Goal: Task Accomplishment & Management: Complete application form

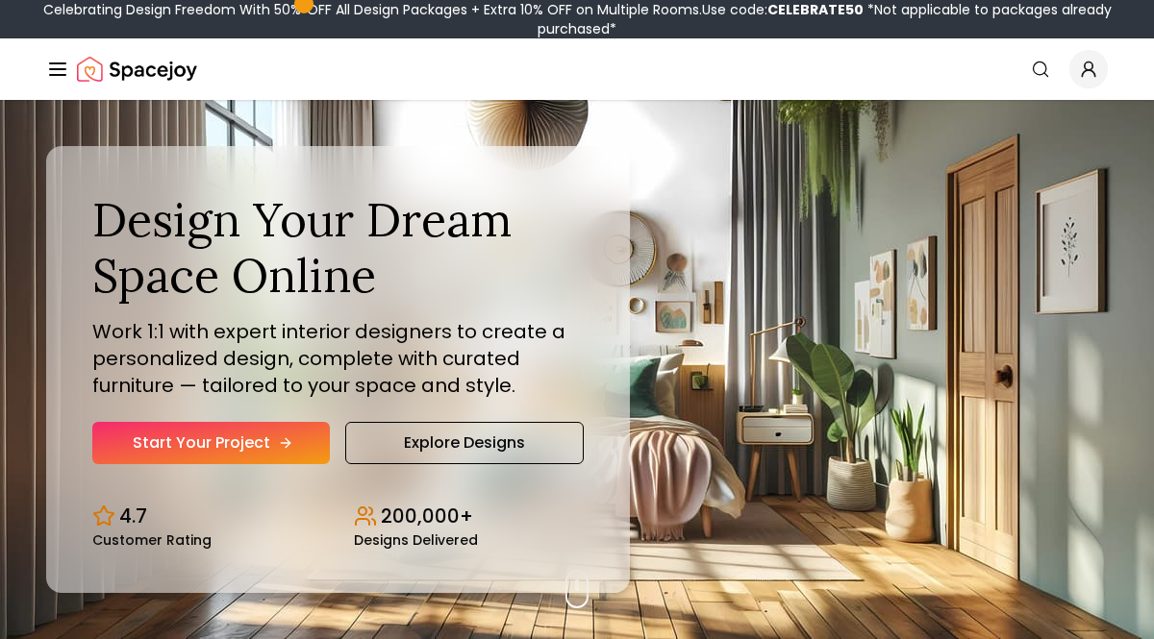
click at [305, 454] on link "Start Your Project" at bounding box center [211, 443] width 238 height 42
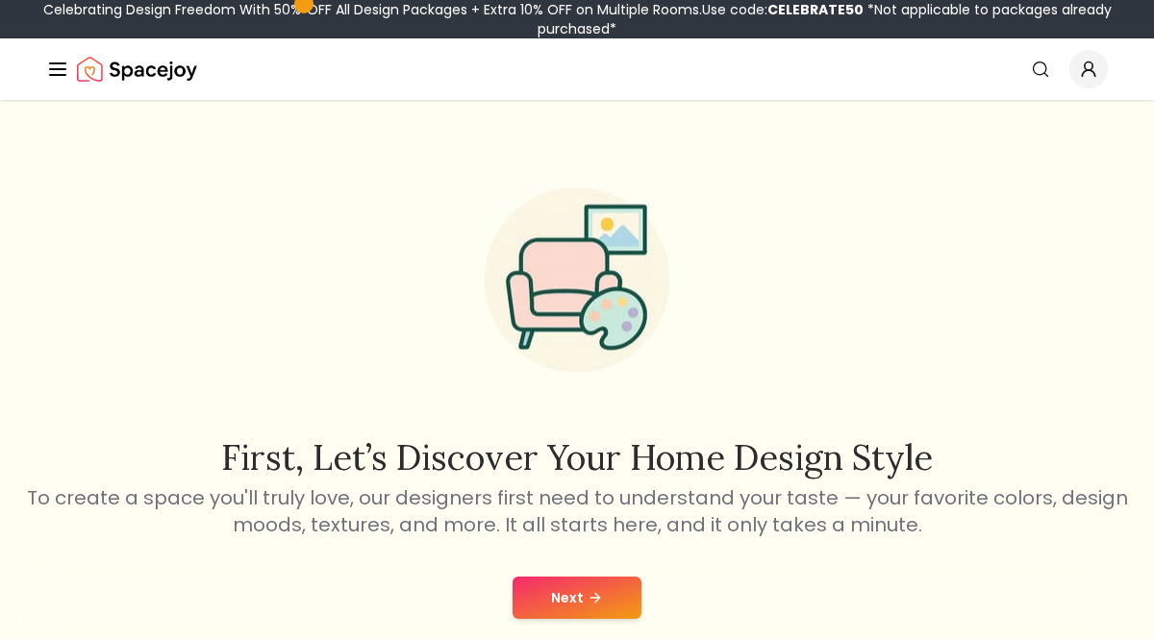
click at [617, 596] on button "Next" at bounding box center [577, 598] width 129 height 42
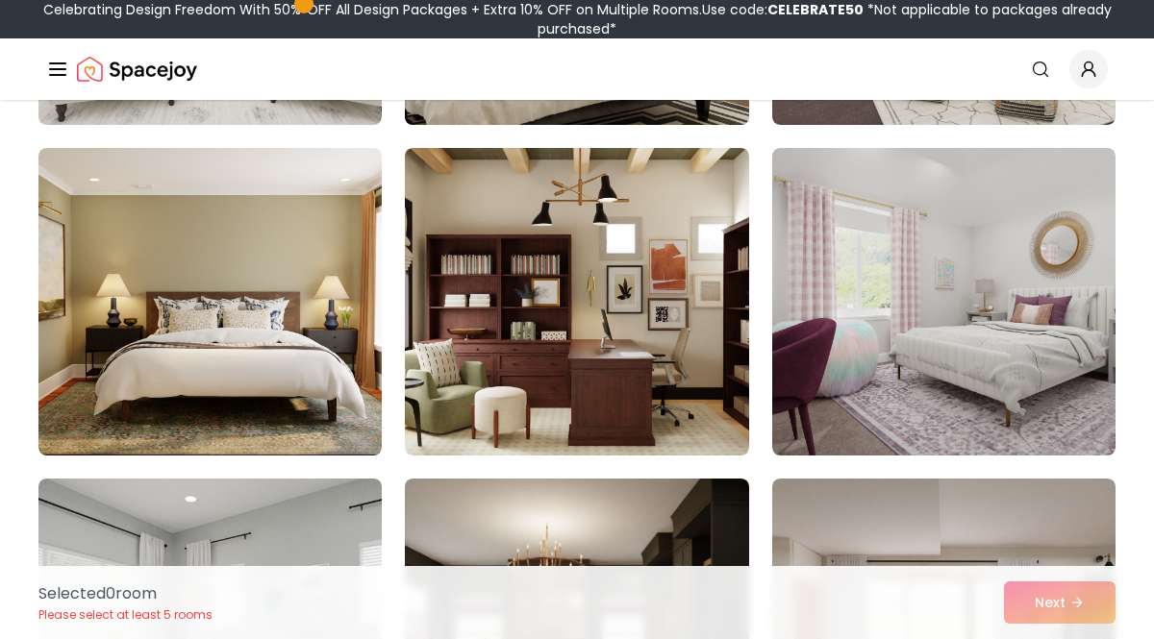
scroll to position [463, 0]
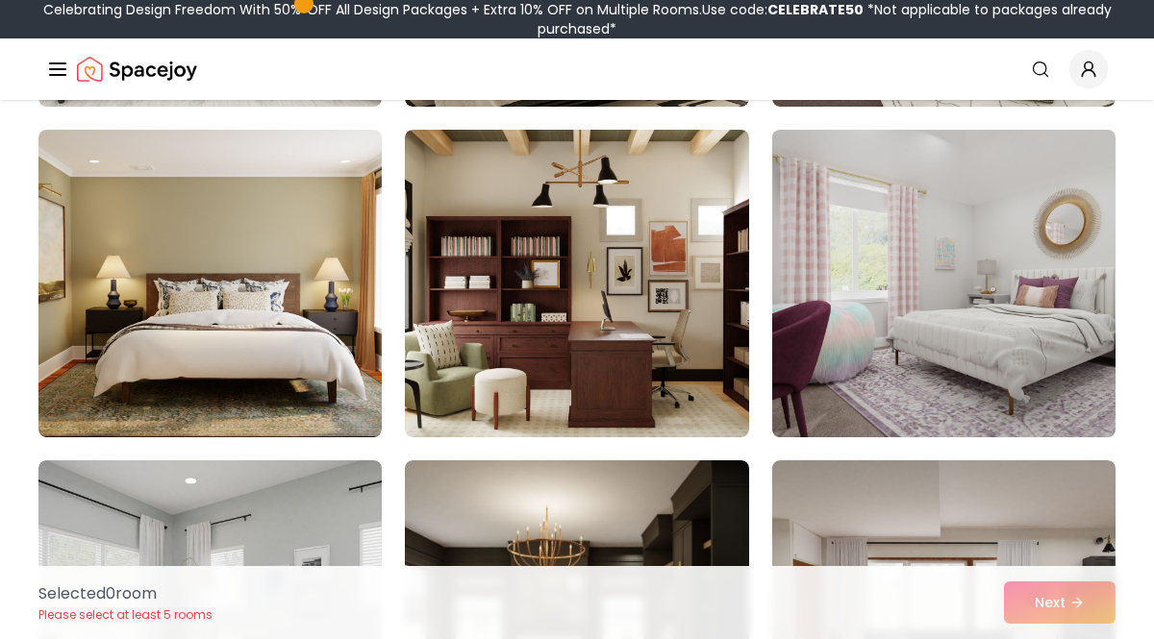
click at [873, 394] on img at bounding box center [944, 283] width 361 height 323
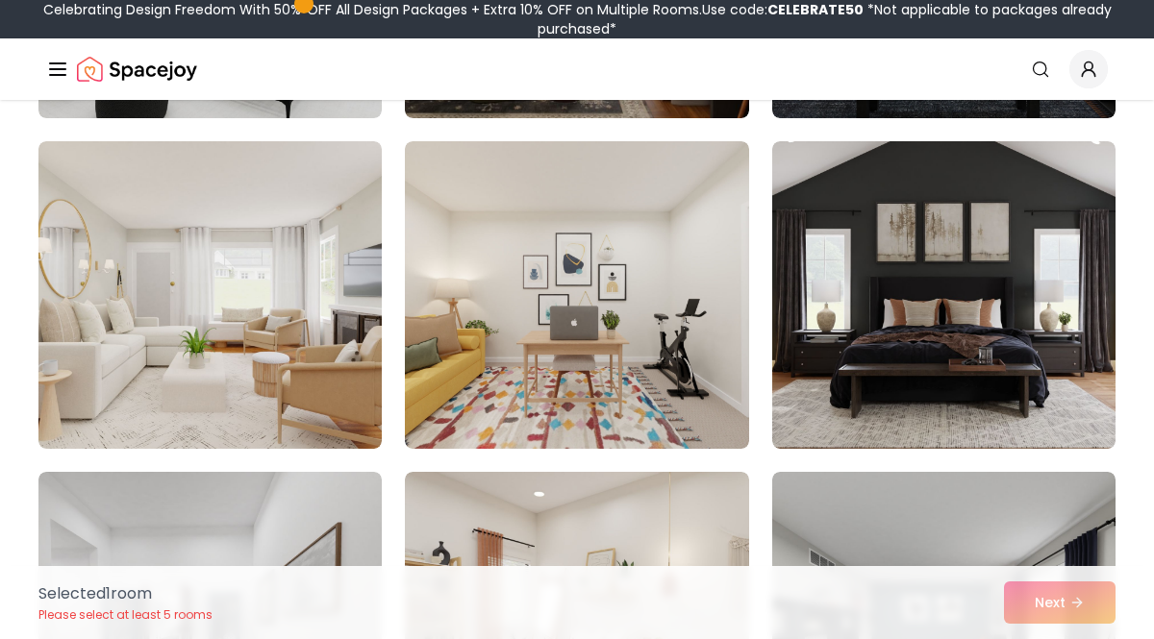
scroll to position [1112, 0]
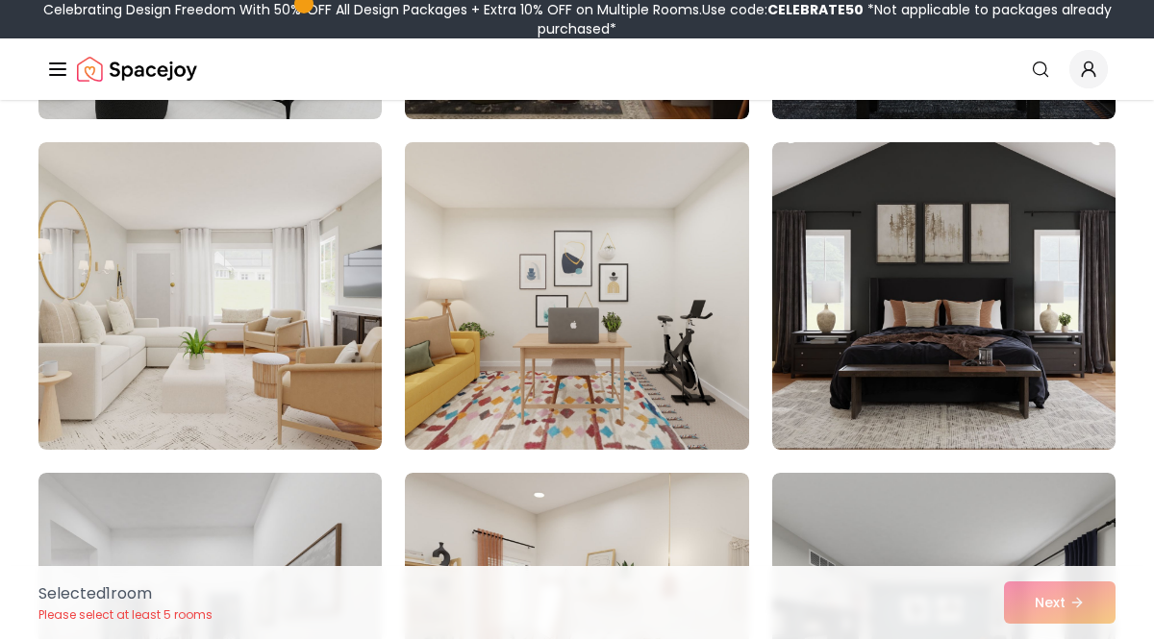
click at [487, 399] on img at bounding box center [576, 296] width 361 height 323
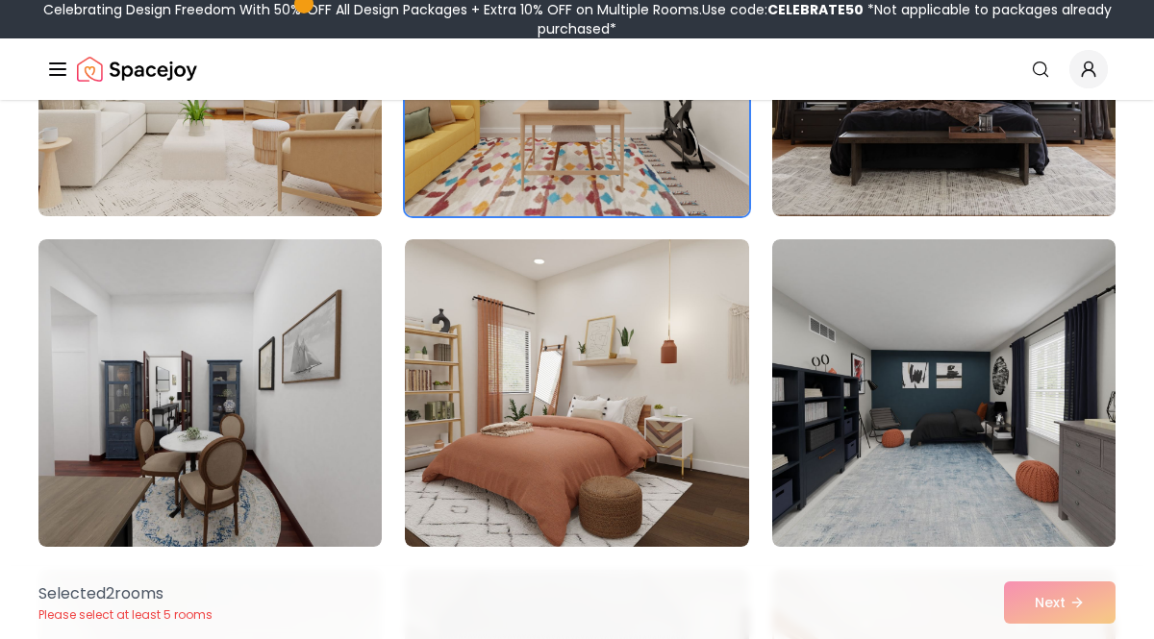
click at [488, 399] on img at bounding box center [576, 393] width 343 height 308
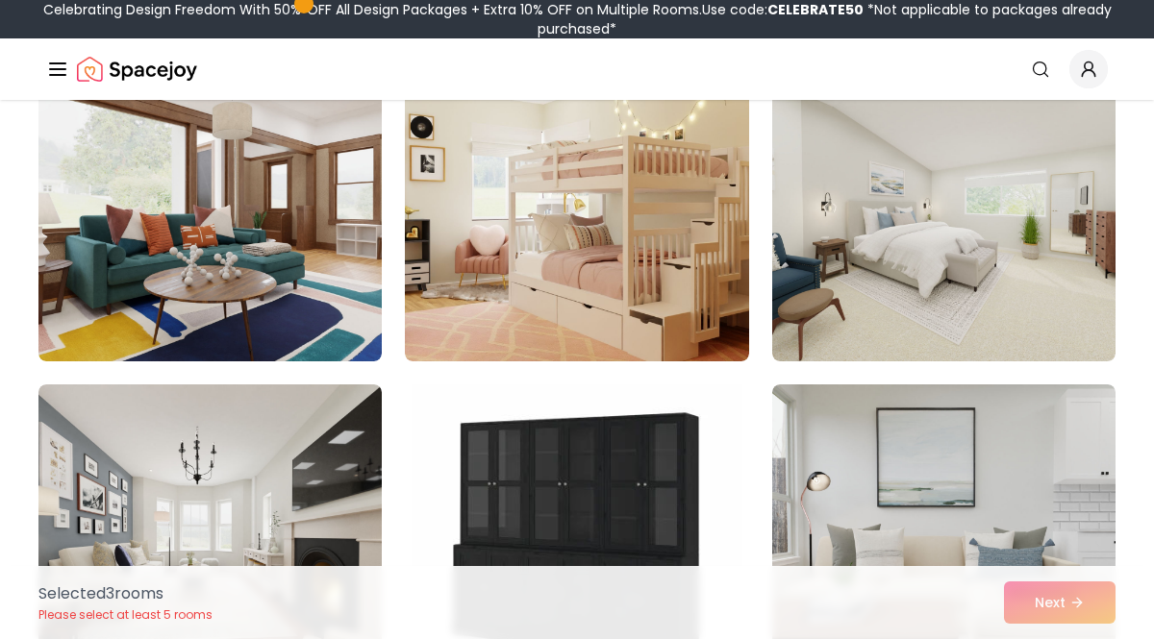
scroll to position [3187, 0]
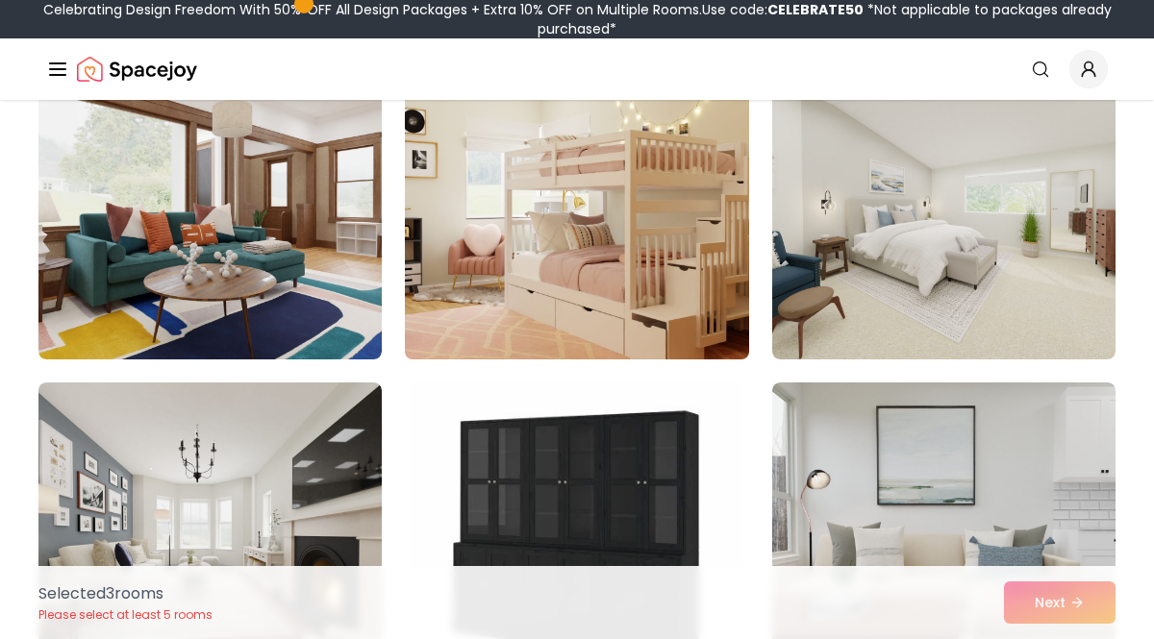
click at [529, 306] on img at bounding box center [576, 205] width 361 height 323
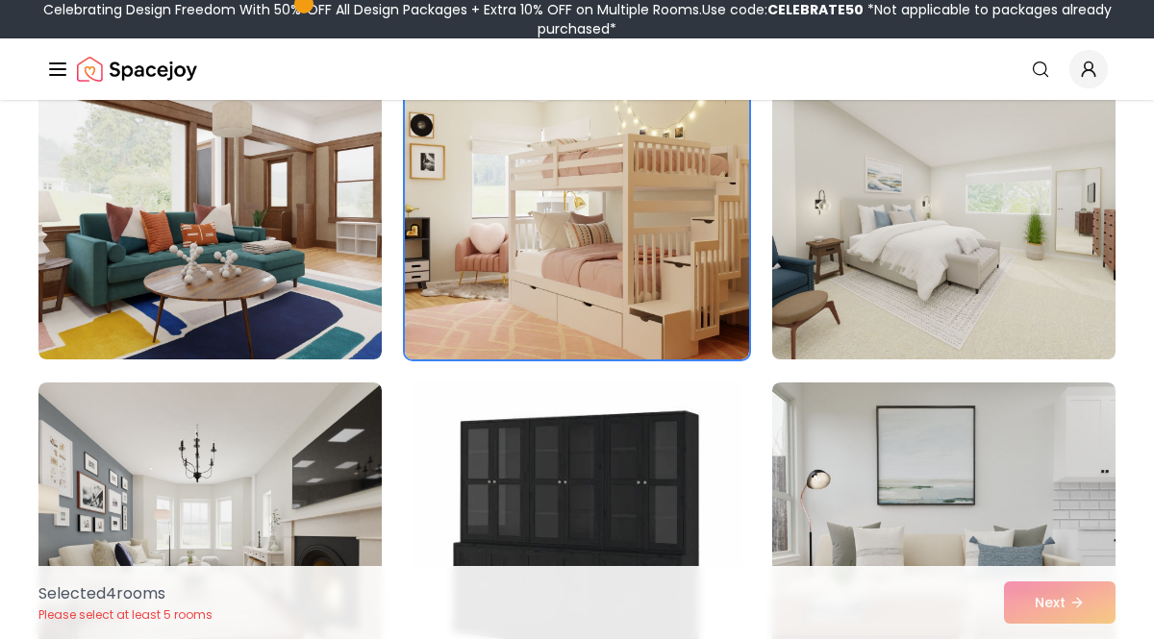
click at [835, 317] on img at bounding box center [944, 205] width 361 height 323
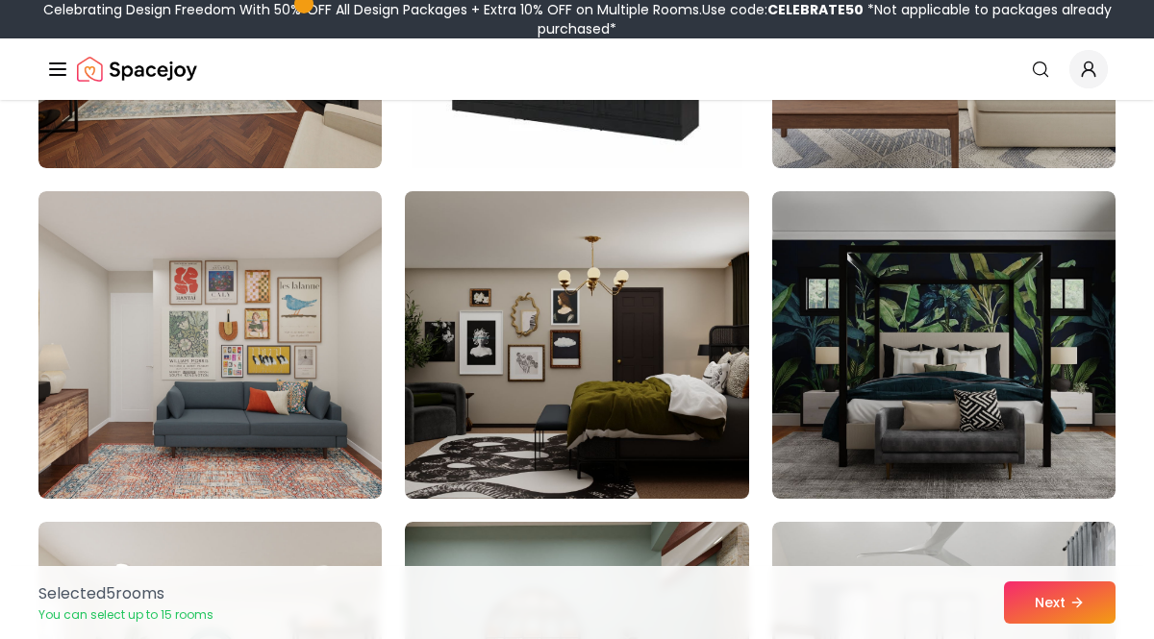
scroll to position [3712, 0]
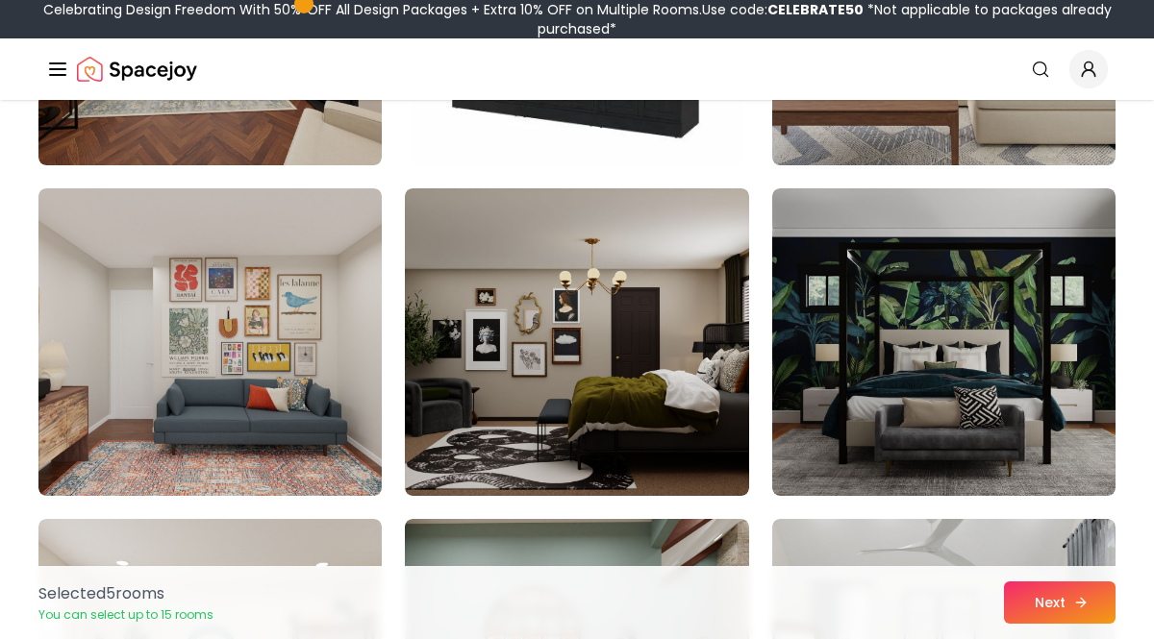
click at [1058, 591] on button "Next" at bounding box center [1060, 603] width 112 height 42
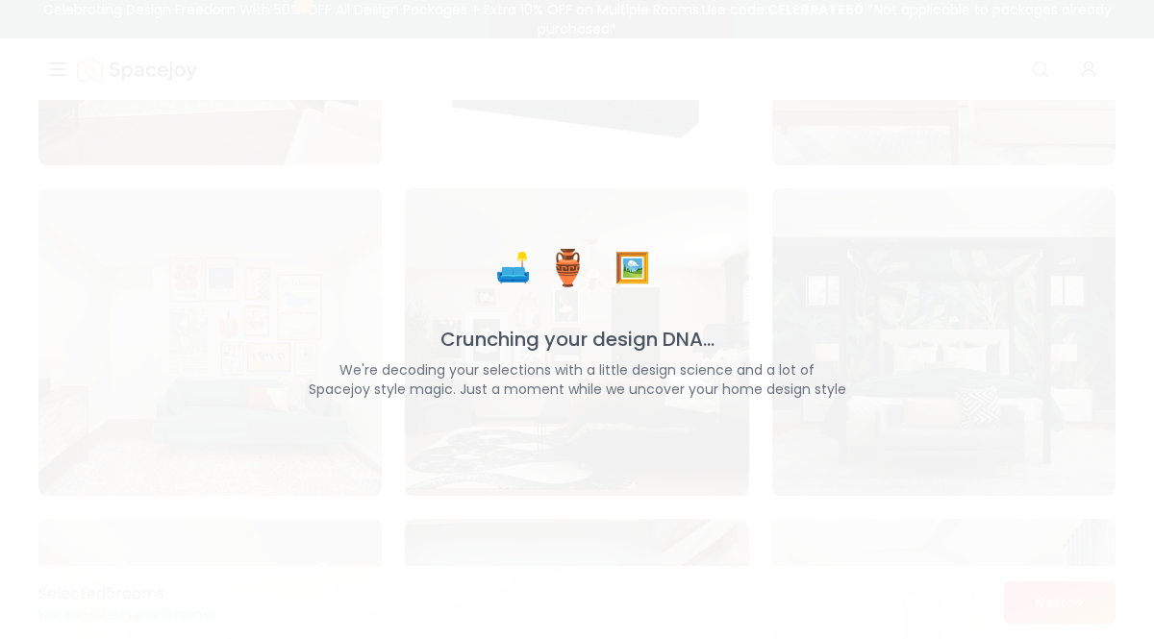
drag, startPoint x: 635, startPoint y: 268, endPoint x: 622, endPoint y: 268, distance: 12.5
click at [622, 268] on span "🖼️" at bounding box center [632, 268] width 46 height 46
click at [630, 272] on span "🖼️" at bounding box center [632, 267] width 42 height 41
click at [630, 272] on span "🖼️" at bounding box center [632, 267] width 44 height 44
click at [630, 272] on span "🖼️" at bounding box center [632, 267] width 46 height 46
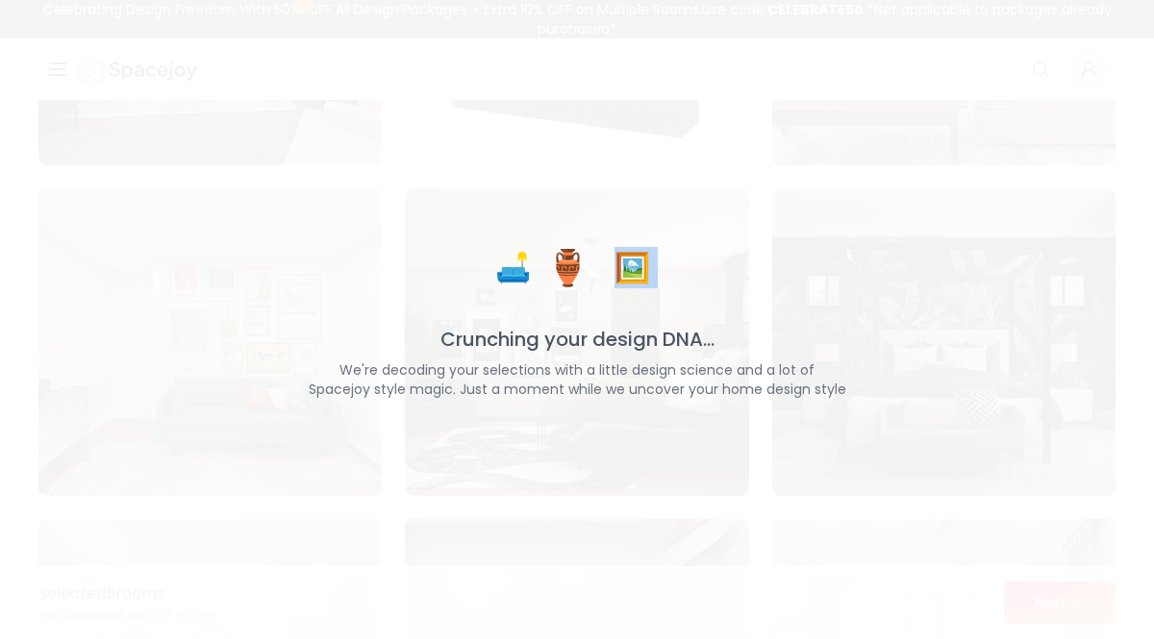
click at [630, 271] on span "🖼️" at bounding box center [632, 268] width 41 height 42
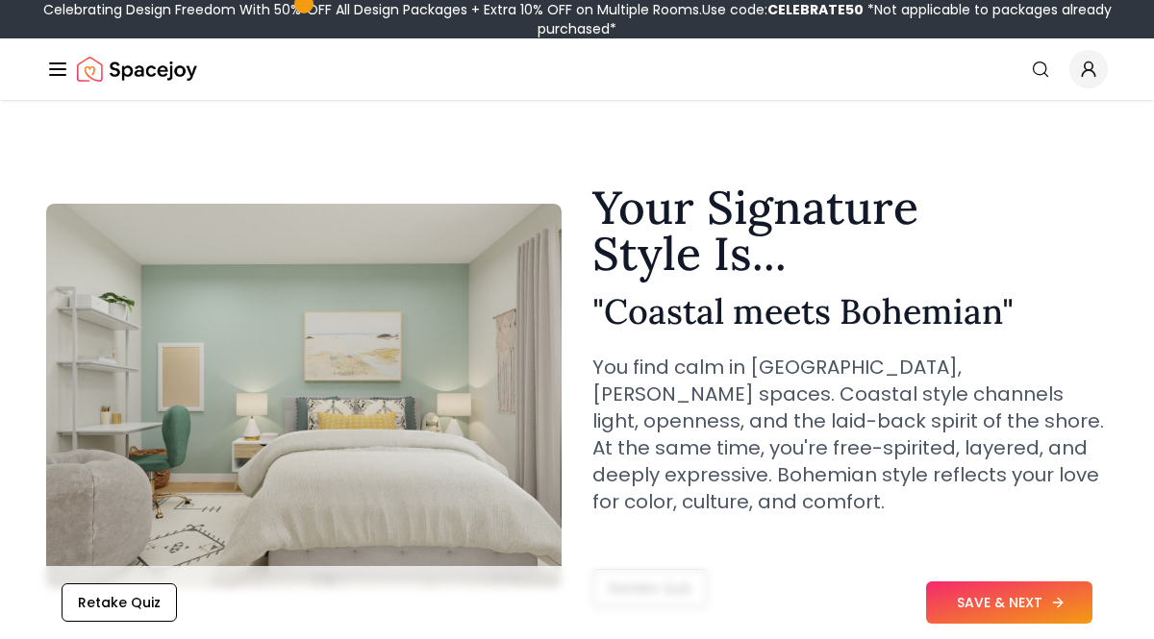
click at [1004, 611] on button "SAVE & NEXT" at bounding box center [1009, 603] width 166 height 42
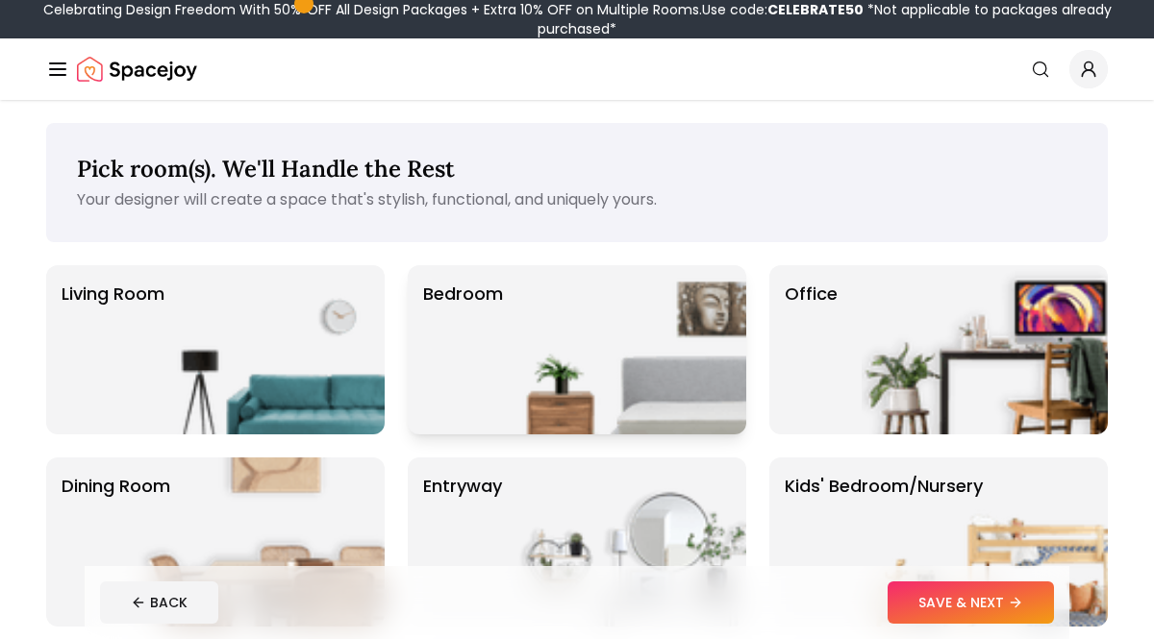
click at [641, 363] on img at bounding box center [623, 349] width 246 height 169
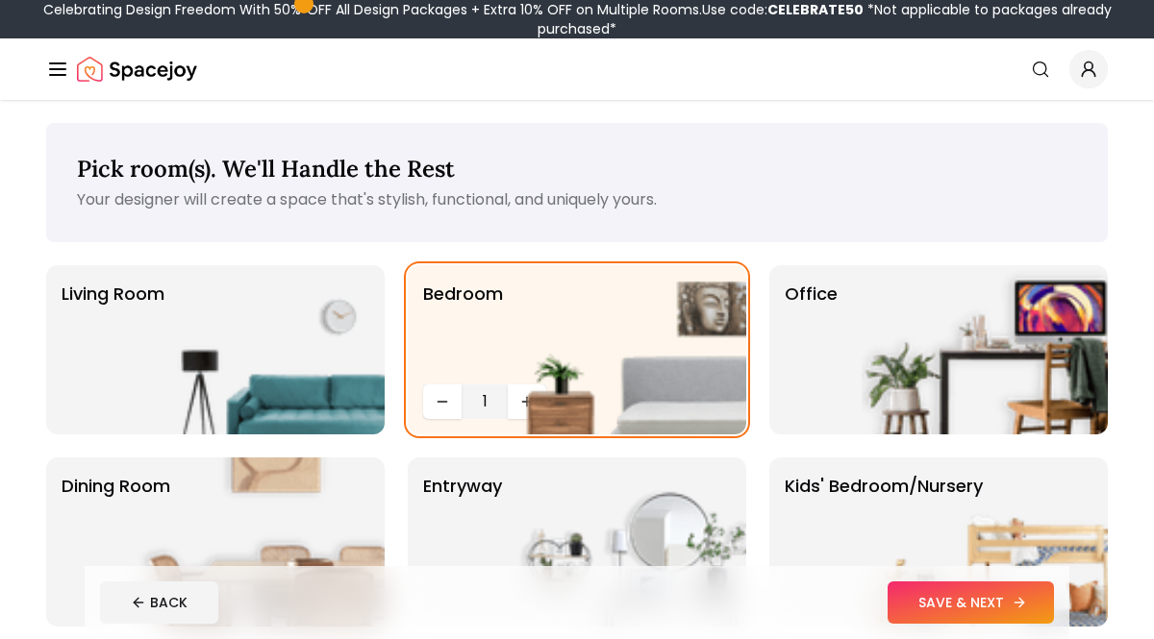
click at [931, 611] on button "SAVE & NEXT" at bounding box center [971, 603] width 166 height 42
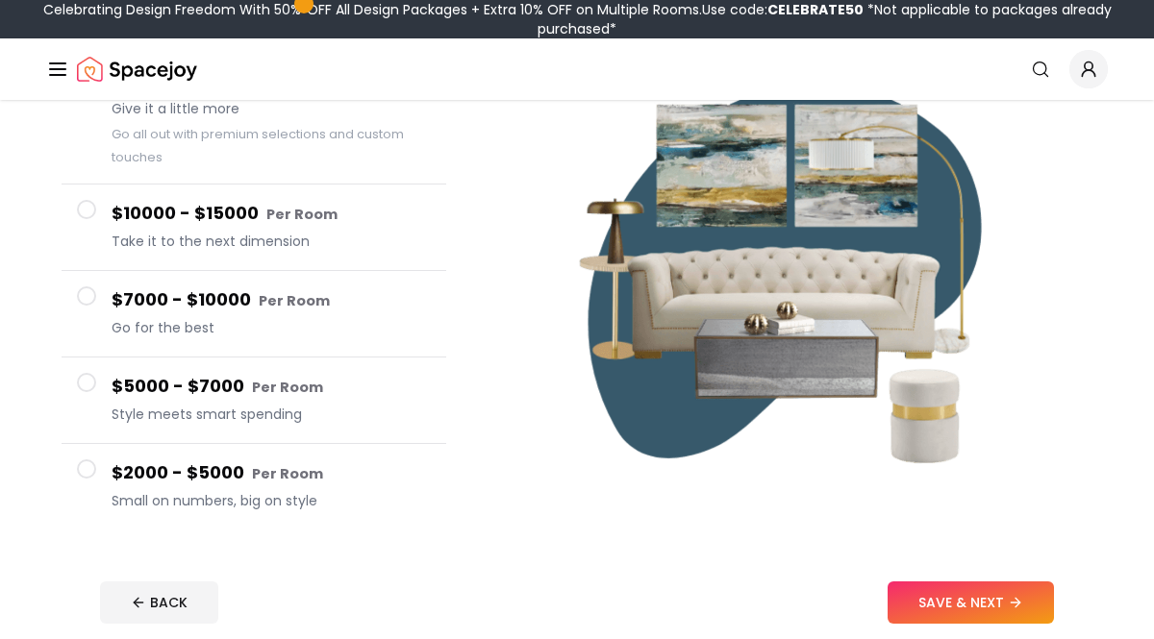
scroll to position [234, 0]
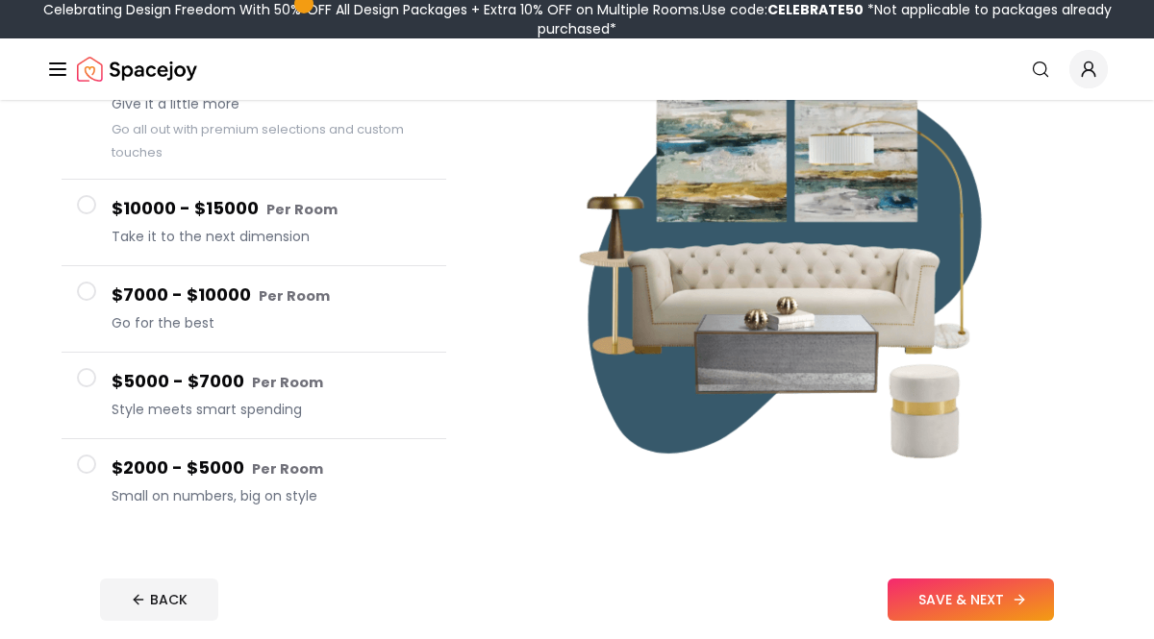
click at [929, 580] on button "SAVE & NEXT" at bounding box center [971, 600] width 166 height 42
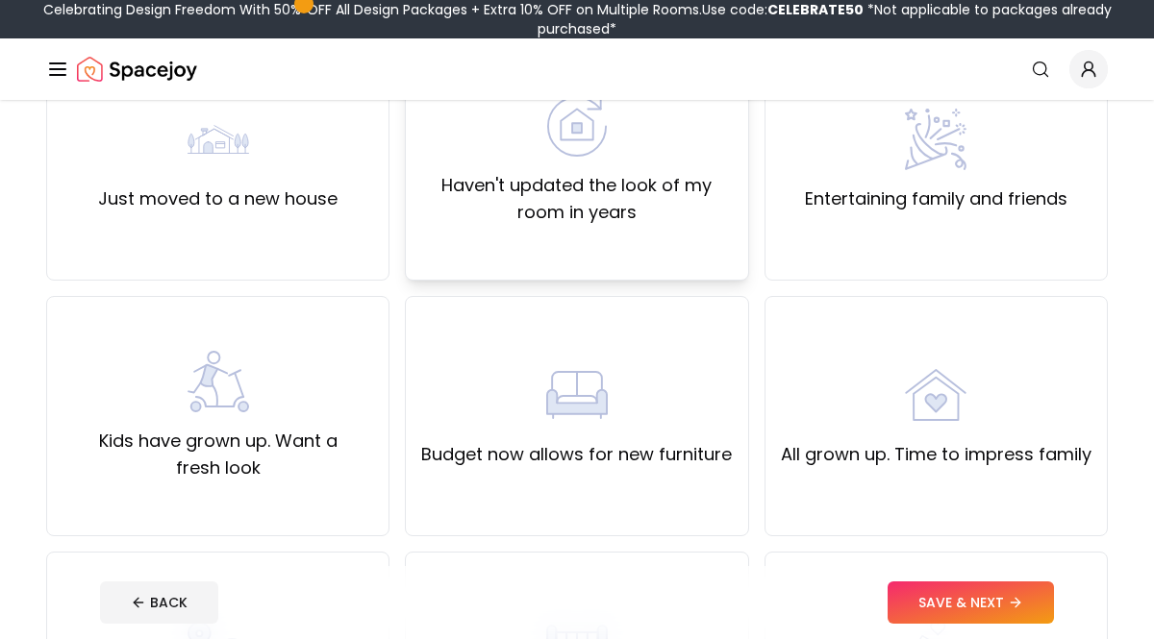
scroll to position [233, 0]
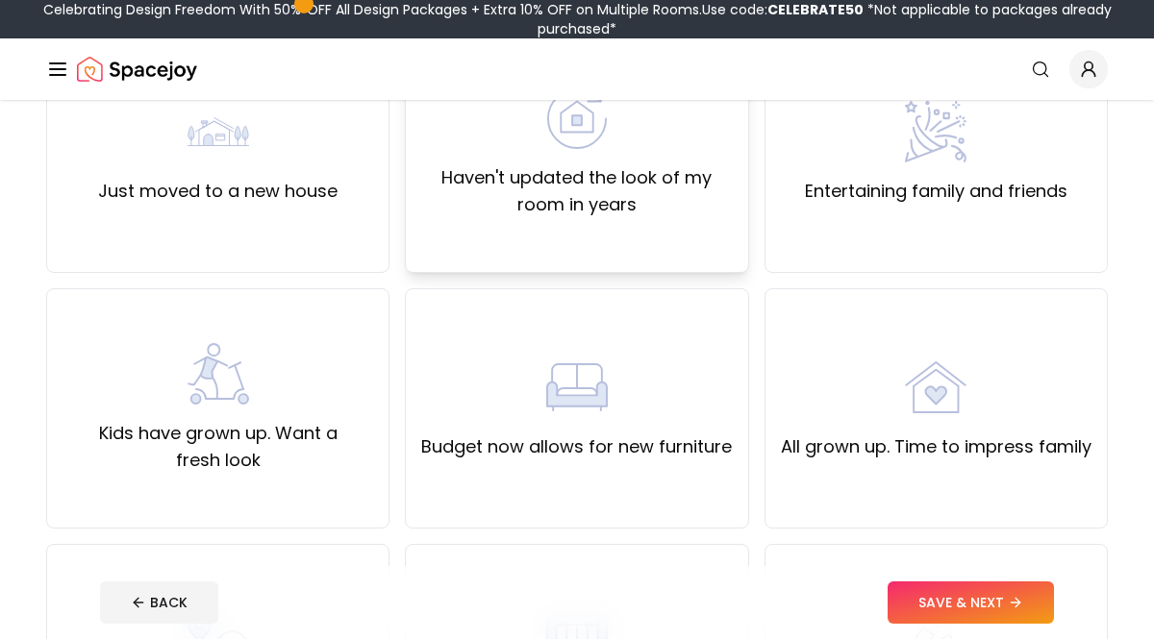
click at [544, 191] on label "Haven't updated the look of my room in years" at bounding box center [576, 191] width 311 height 54
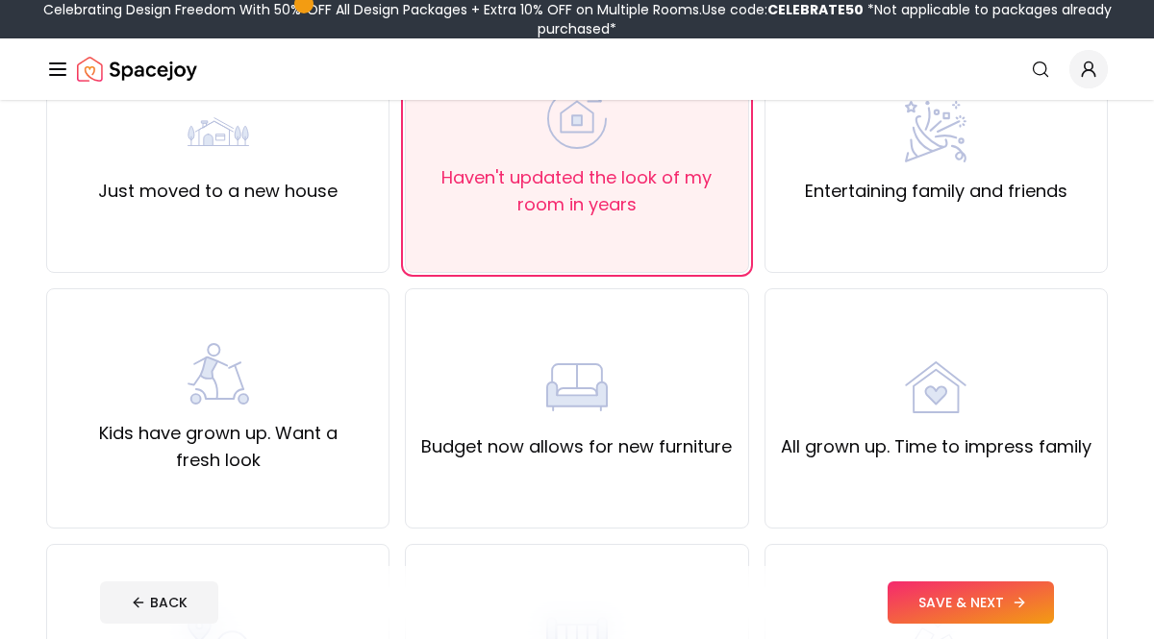
click at [949, 616] on button "SAVE & NEXT" at bounding box center [971, 603] width 166 height 42
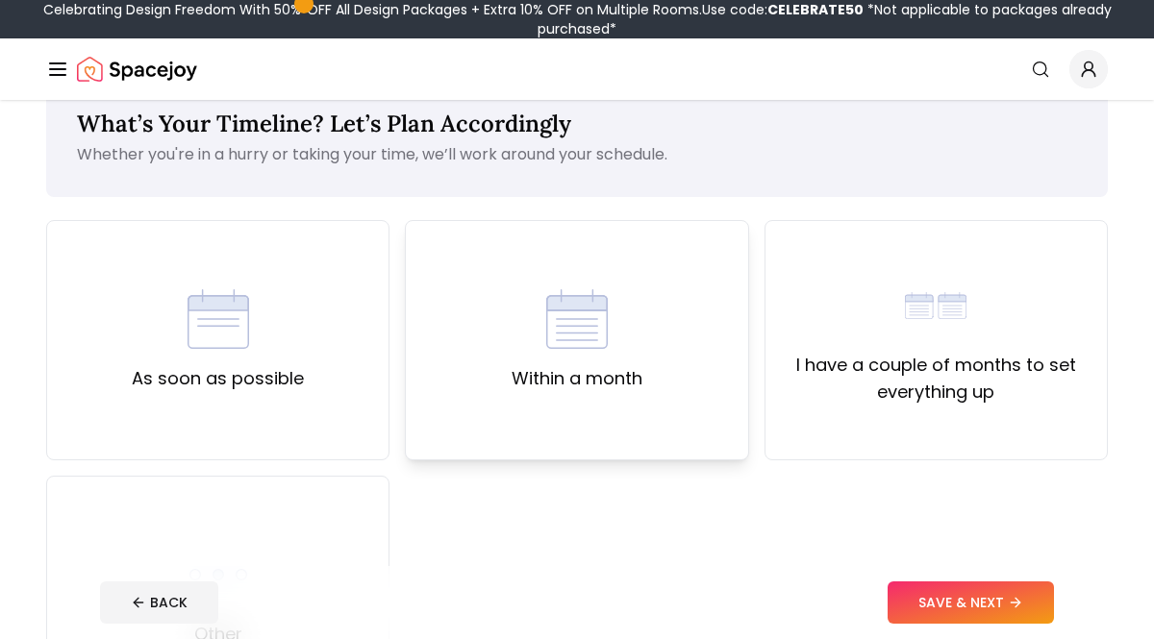
scroll to position [43, 0]
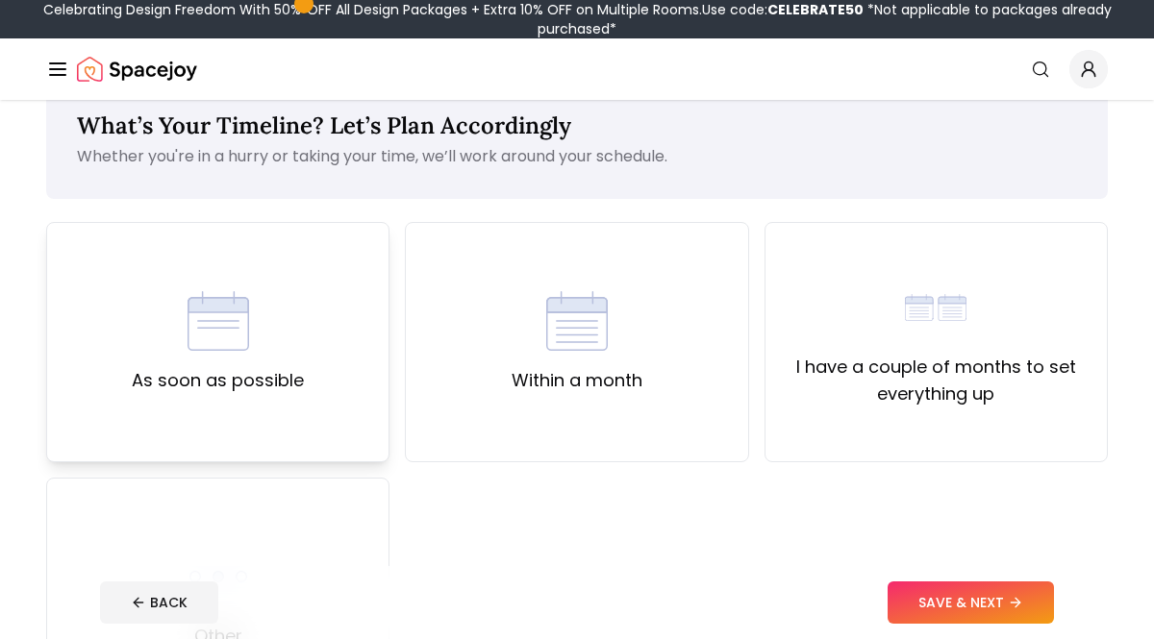
click at [246, 307] on img at bounding box center [219, 321] width 62 height 62
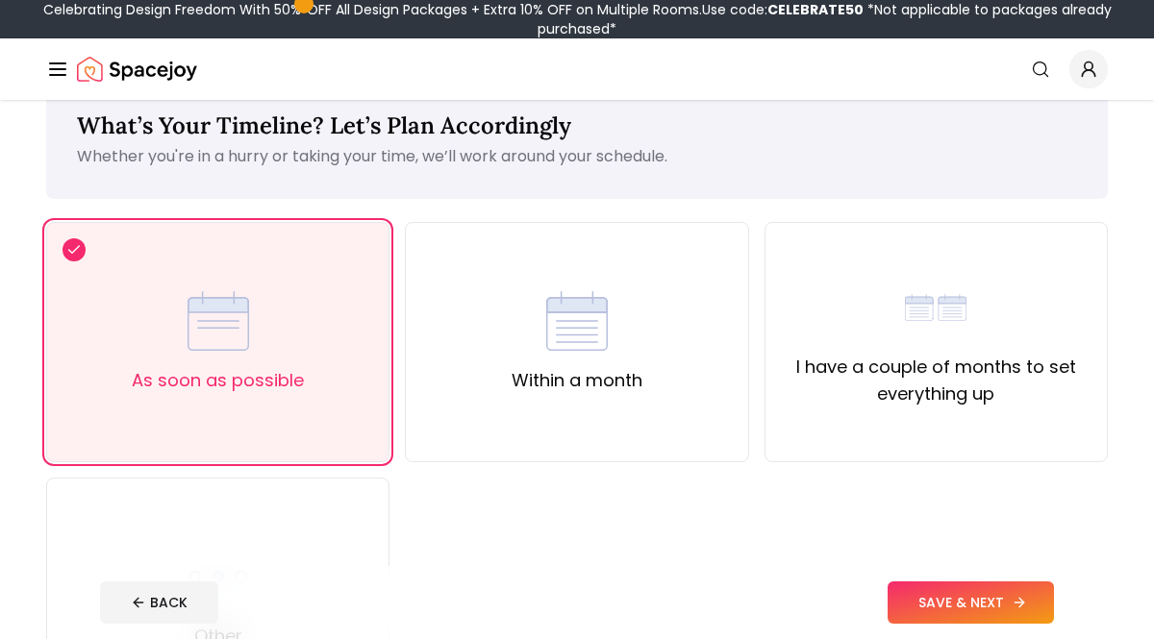
click at [956, 604] on button "SAVE & NEXT" at bounding box center [971, 603] width 166 height 42
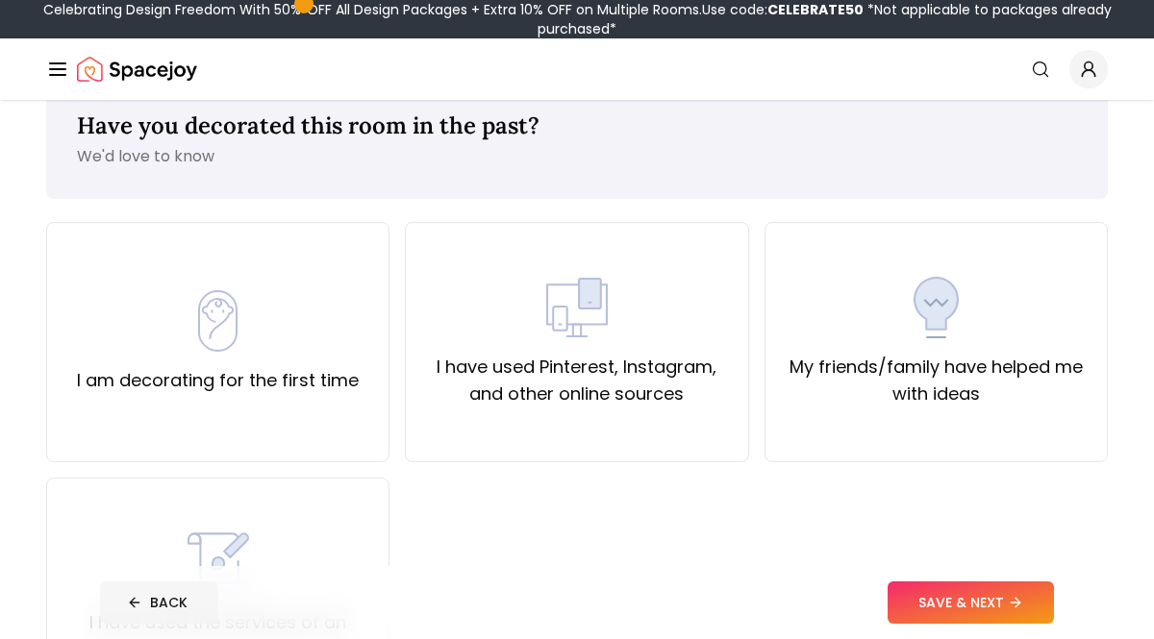
click at [136, 600] on icon at bounding box center [134, 602] width 15 height 15
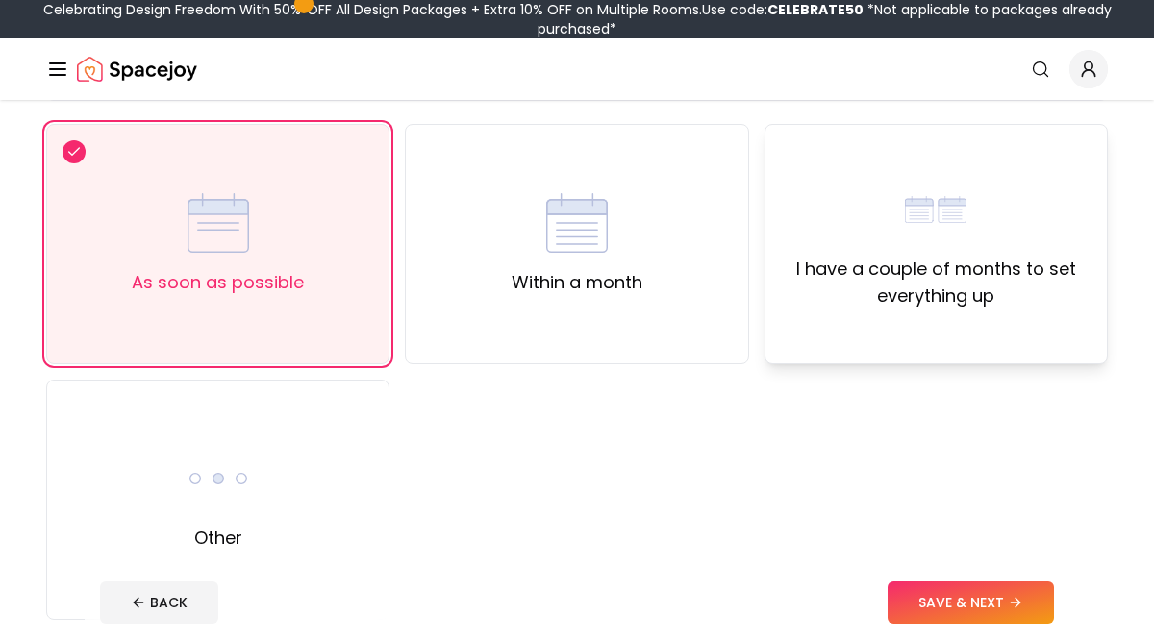
scroll to position [193, 0]
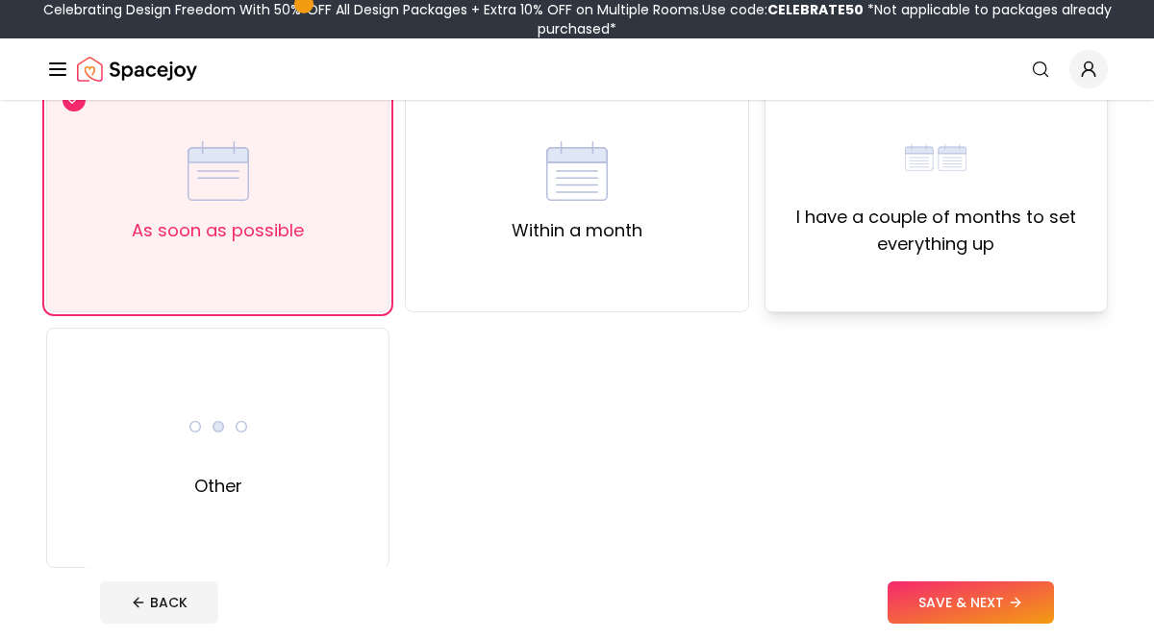
click at [882, 238] on label "I have a couple of months to set everything up" at bounding box center [936, 231] width 311 height 54
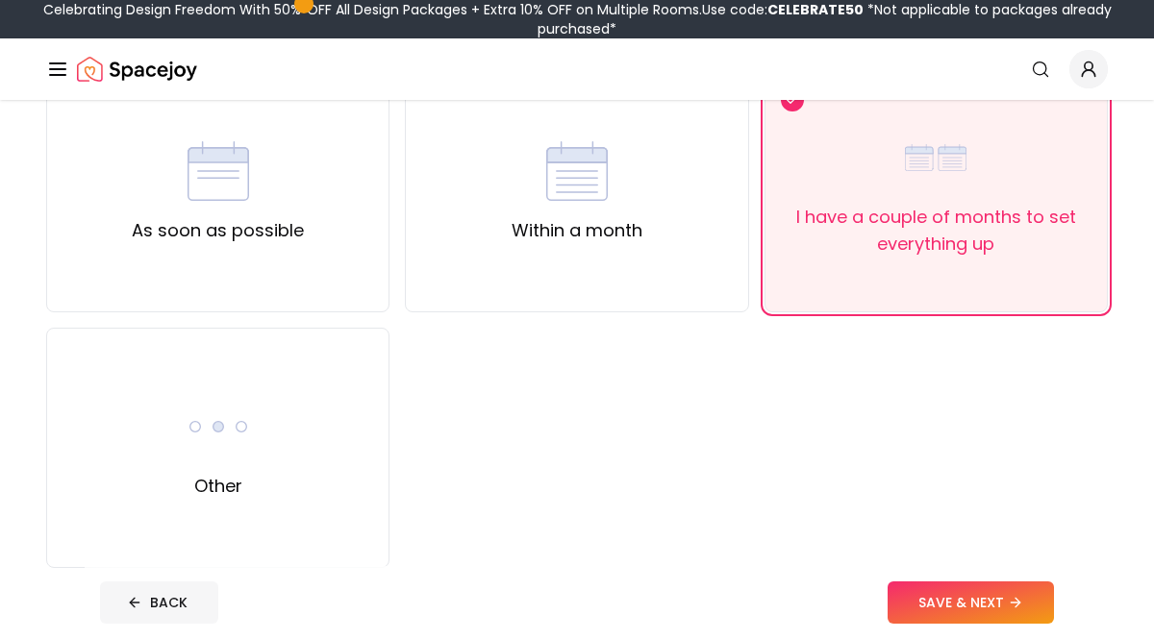
click at [167, 596] on button "BACK" at bounding box center [159, 603] width 118 height 42
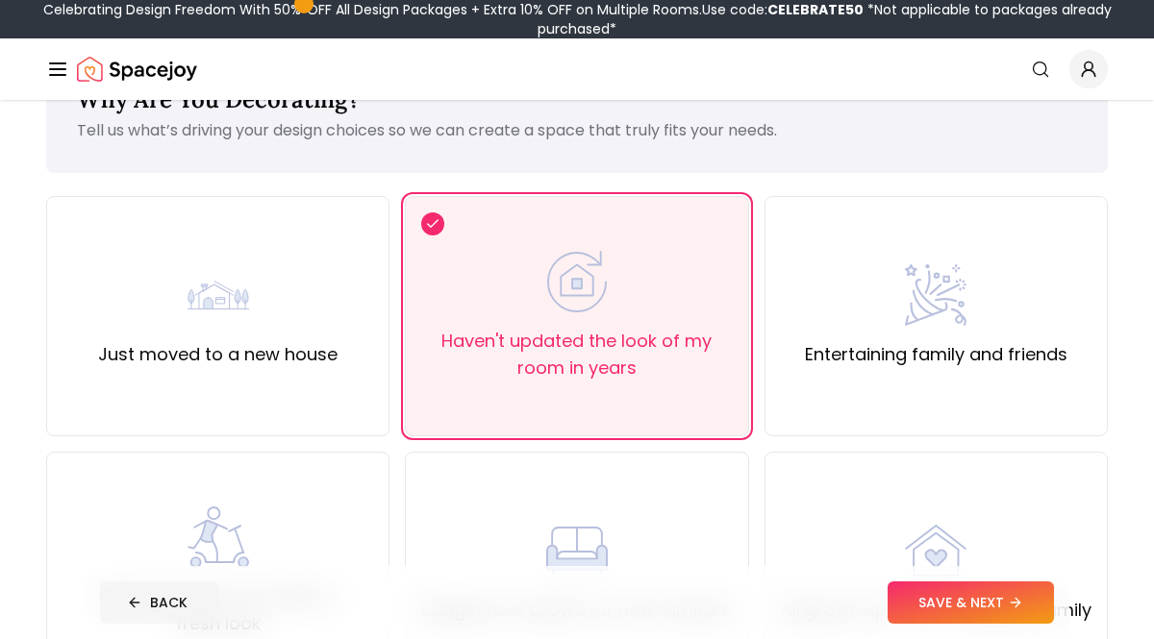
click at [156, 606] on button "BACK" at bounding box center [159, 603] width 118 height 42
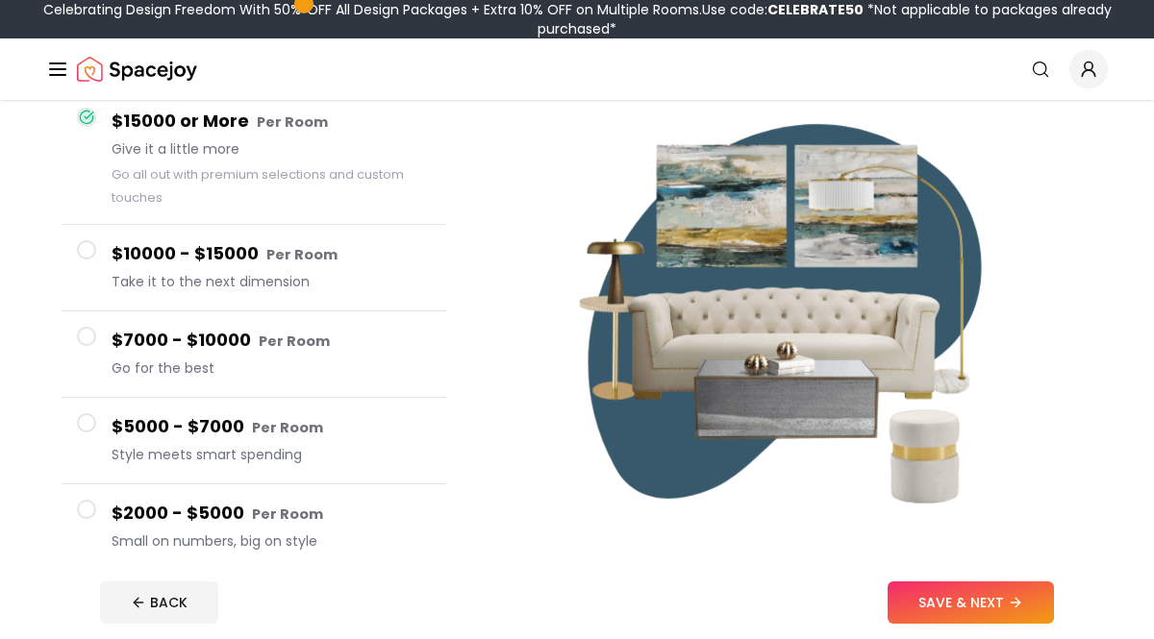
scroll to position [188, 0]
click at [1006, 600] on button "SAVE & NEXT" at bounding box center [971, 603] width 166 height 42
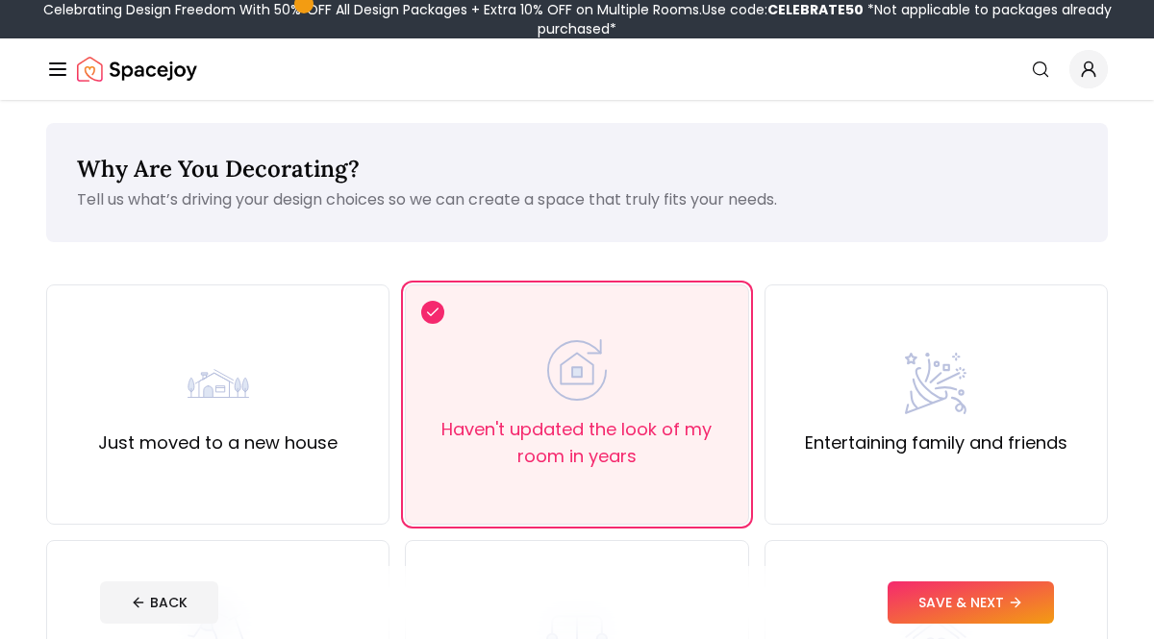
click at [1006, 600] on button "SAVE & NEXT" at bounding box center [971, 603] width 166 height 42
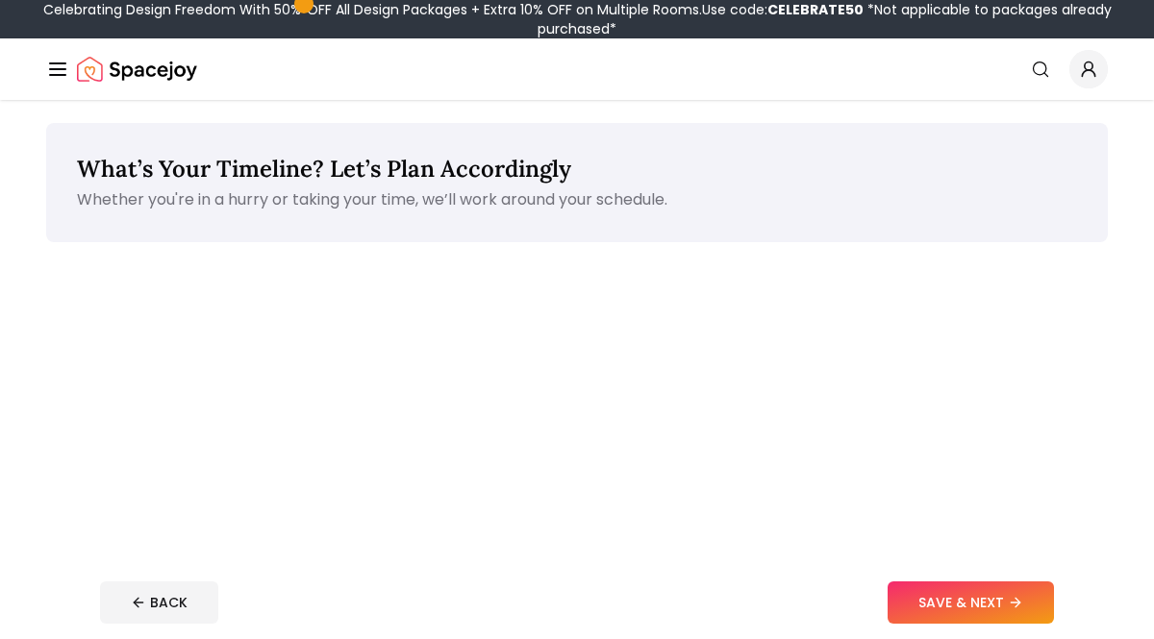
click at [1006, 600] on button "SAVE & NEXT" at bounding box center [971, 603] width 166 height 42
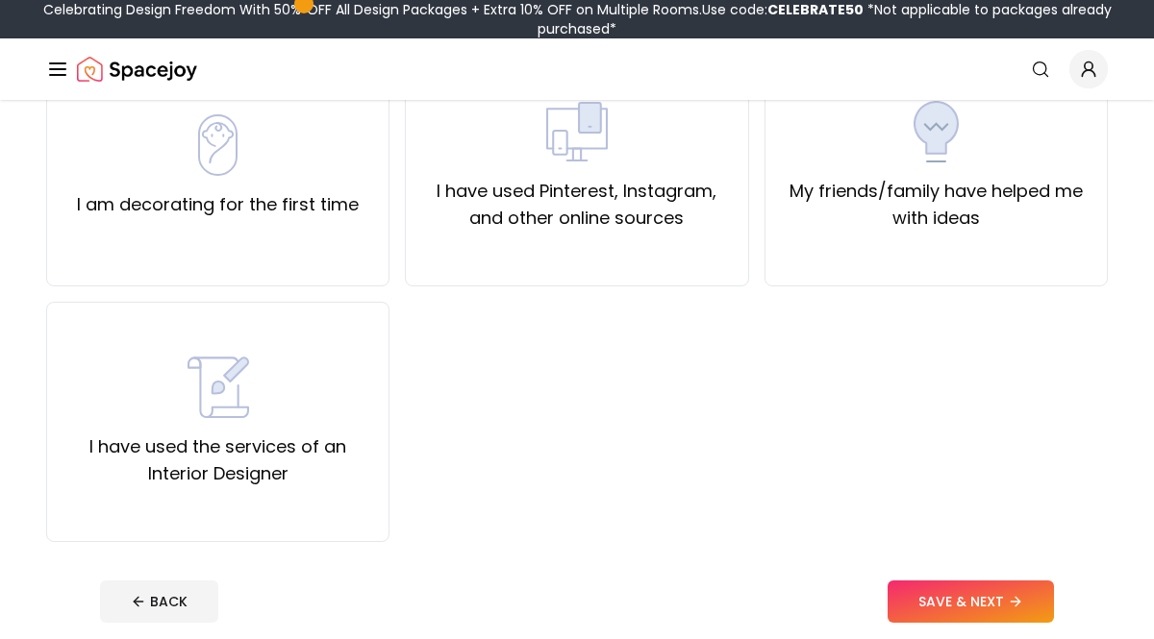
scroll to position [222, 0]
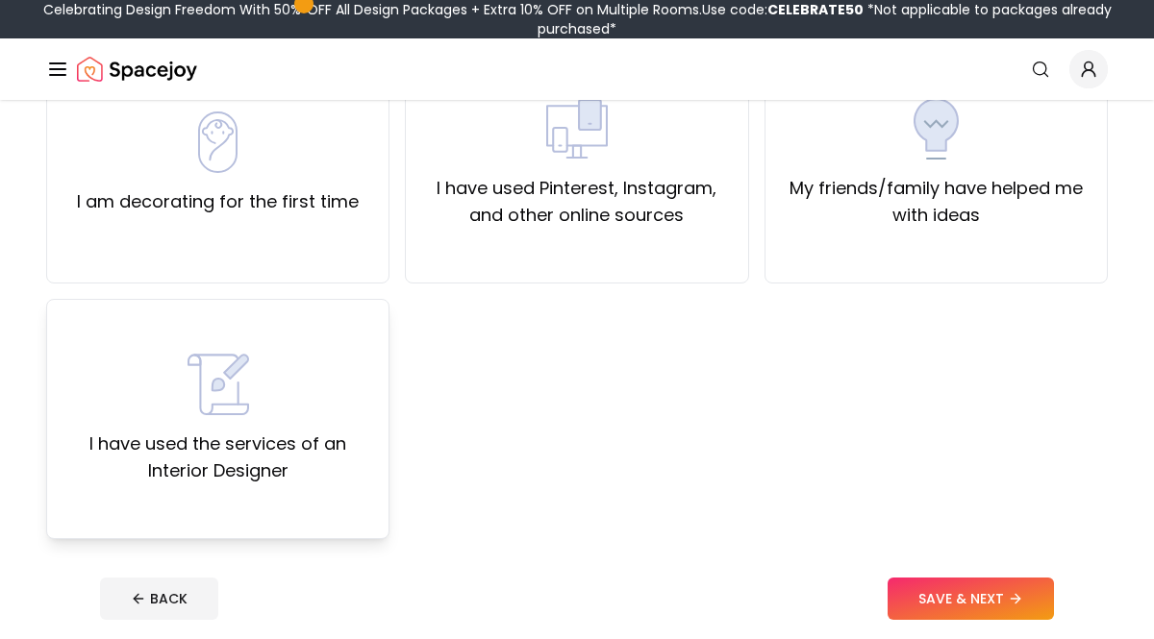
click at [330, 373] on div "I have used the services of an Interior Designer" at bounding box center [218, 419] width 311 height 131
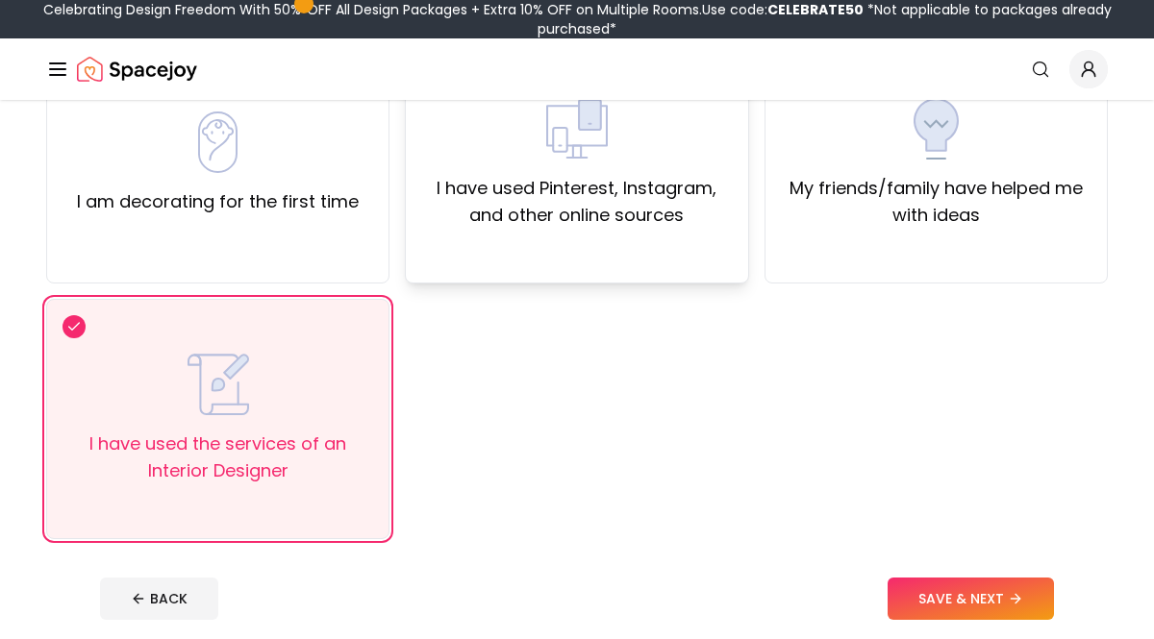
click at [686, 272] on div "I have used Pinterest, Instagram, and other online sources" at bounding box center [576, 163] width 343 height 240
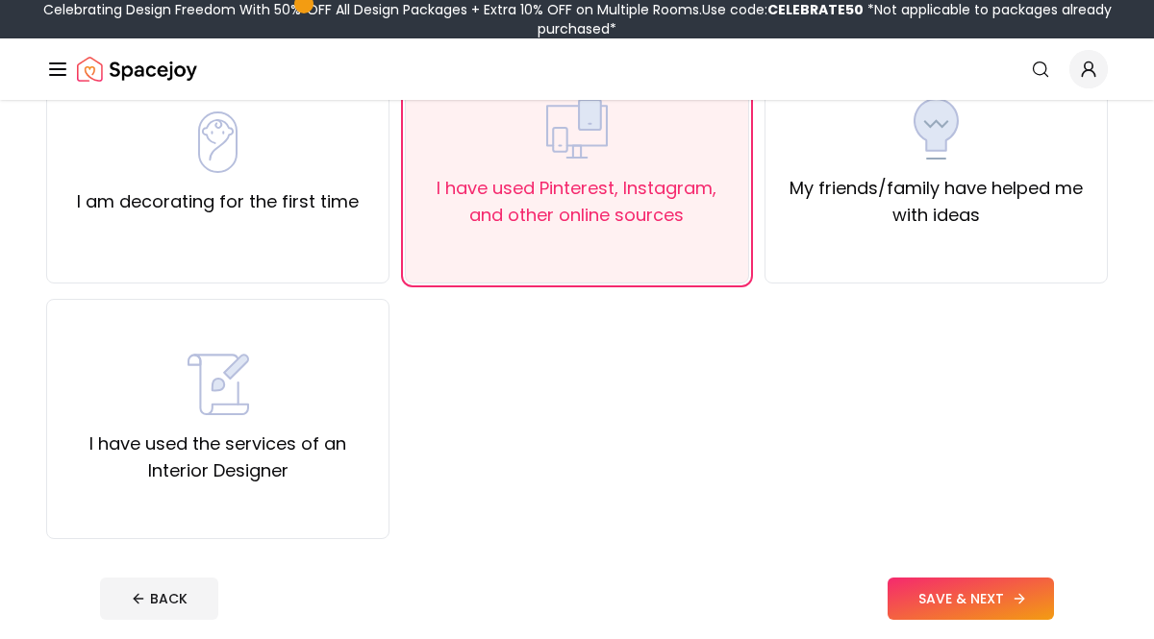
click at [967, 584] on button "SAVE & NEXT" at bounding box center [971, 599] width 166 height 42
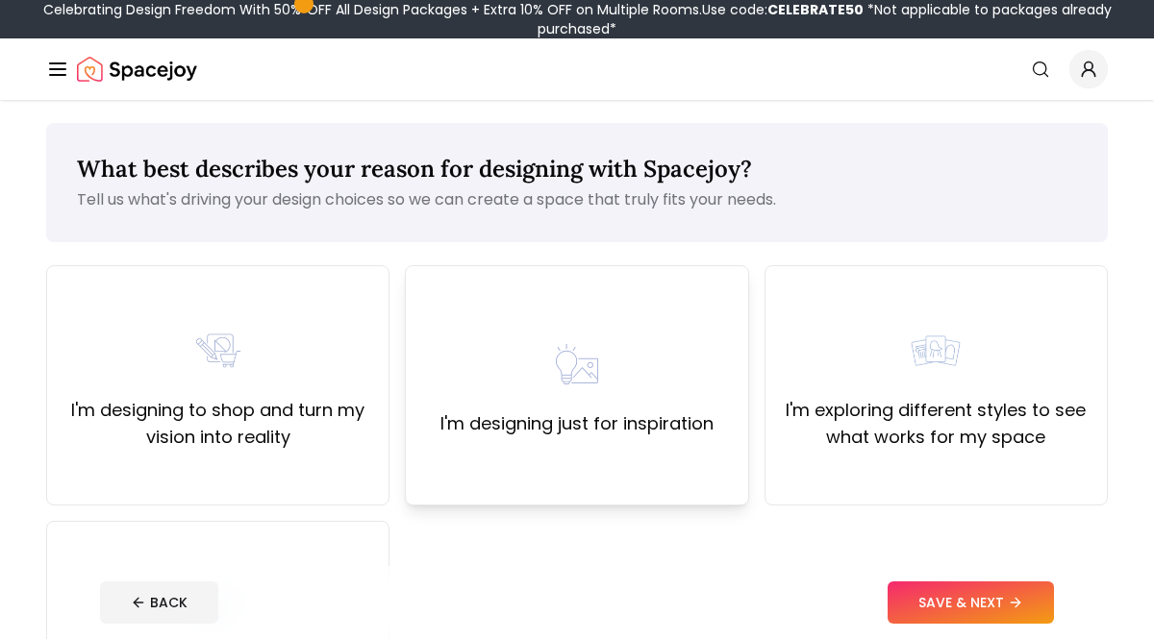
click at [550, 462] on div "I'm designing just for inspiration" at bounding box center [576, 385] width 343 height 240
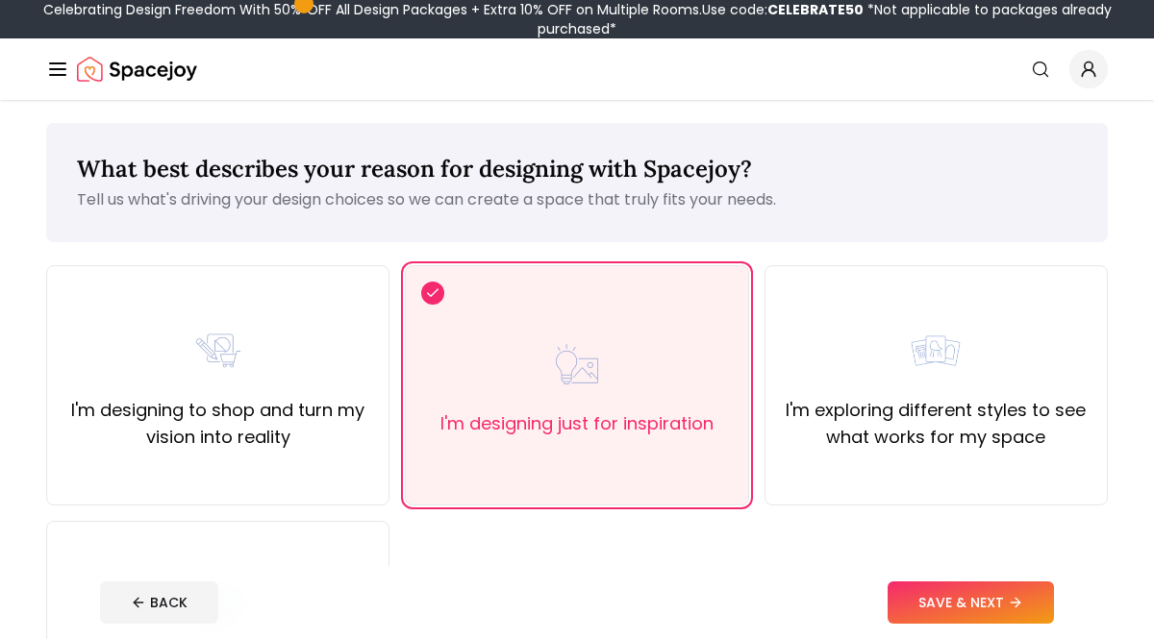
click at [963, 613] on button "SAVE & NEXT" at bounding box center [971, 603] width 166 height 42
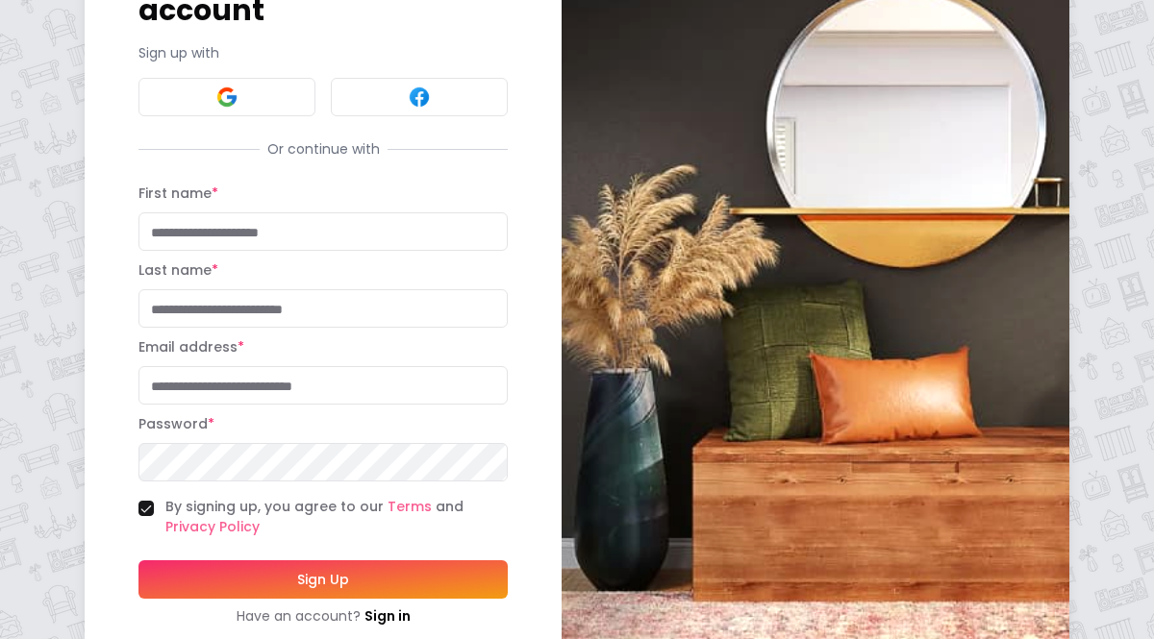
scroll to position [187, 0]
